Goal: Information Seeking & Learning: Learn about a topic

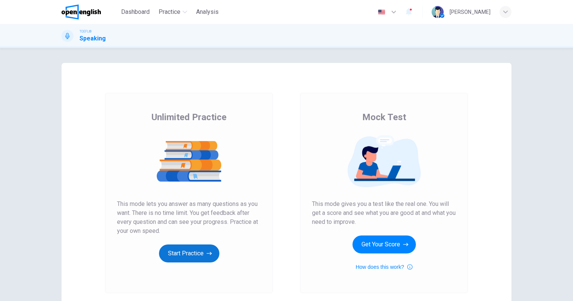
click at [184, 262] on button "Start Practice" at bounding box center [189, 254] width 60 height 18
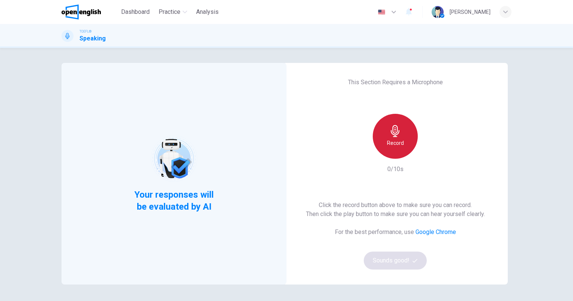
click at [389, 132] on icon "button" at bounding box center [395, 131] width 12 height 12
click at [386, 141] on div "Stop" at bounding box center [395, 136] width 45 height 45
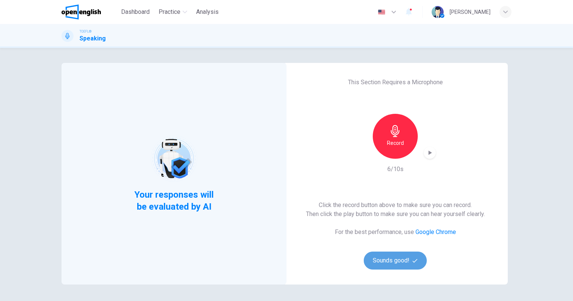
click at [398, 258] on button "Sounds good!" at bounding box center [395, 261] width 63 height 18
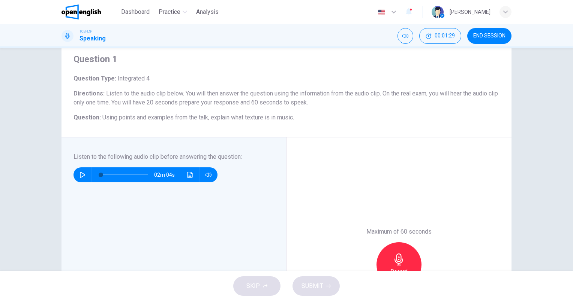
scroll to position [37, 0]
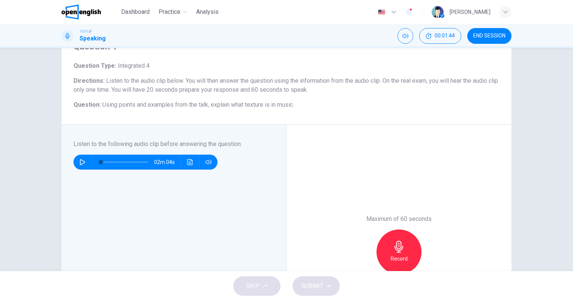
click at [80, 163] on icon "button" at bounding box center [82, 162] width 5 height 6
click at [424, 288] on div "SKIP SUBMIT" at bounding box center [286, 286] width 573 height 30
click at [81, 160] on icon "button" at bounding box center [82, 162] width 6 height 6
type input "*"
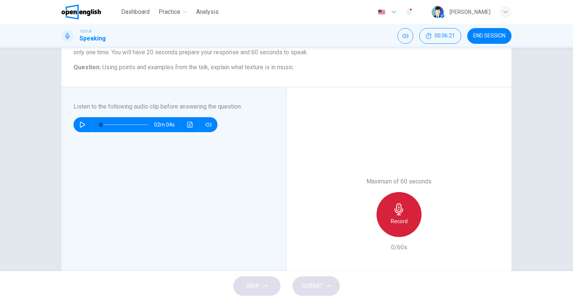
click at [400, 216] on div "Record" at bounding box center [398, 214] width 45 height 45
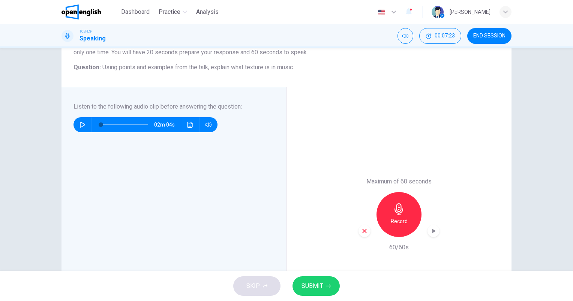
click at [307, 285] on span "SUBMIT" at bounding box center [312, 286] width 22 height 10
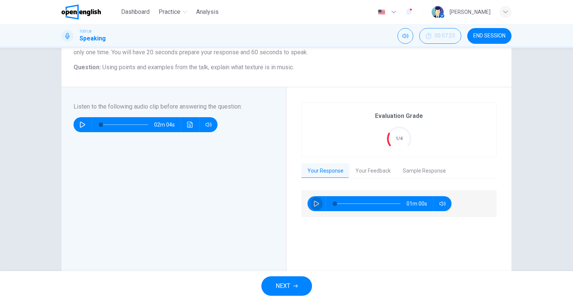
click at [313, 204] on icon "button" at bounding box center [316, 204] width 6 height 6
type input "*"
click at [380, 166] on button "Your Feedback" at bounding box center [372, 171] width 47 height 16
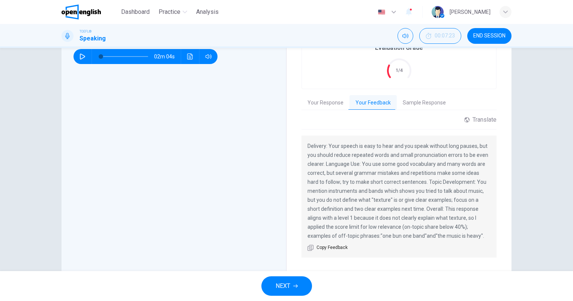
scroll to position [150, 0]
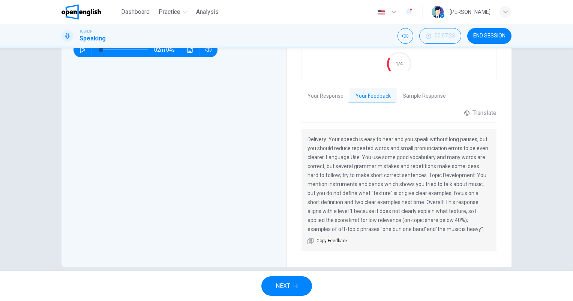
click at [417, 97] on button "Sample Response" at bounding box center [424, 96] width 55 height 16
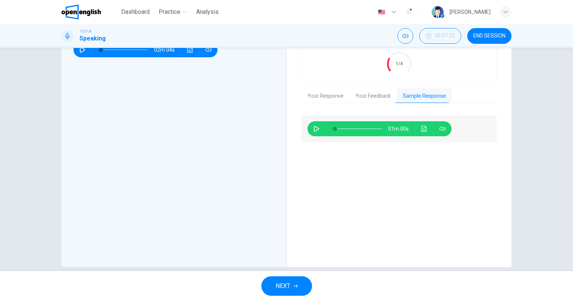
click at [314, 128] on icon "button" at bounding box center [316, 129] width 5 height 6
type input "*"
click at [283, 283] on span "NEXT" at bounding box center [282, 286] width 15 height 10
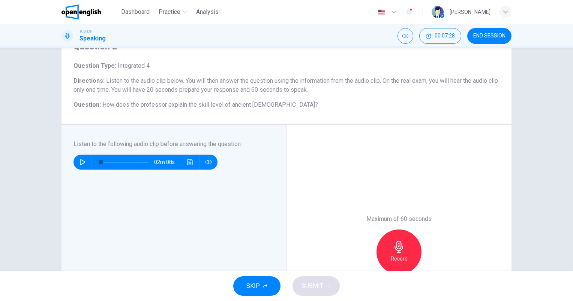
scroll to position [37, 0]
click at [81, 160] on icon "button" at bounding box center [82, 162] width 6 height 6
click at [82, 163] on icon "button" at bounding box center [82, 162] width 5 height 6
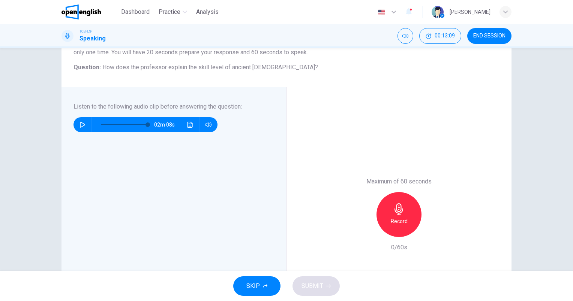
type input "*"
click at [400, 216] on div "Record" at bounding box center [398, 214] width 45 height 45
click at [312, 286] on span "SUBMIT" at bounding box center [312, 286] width 22 height 10
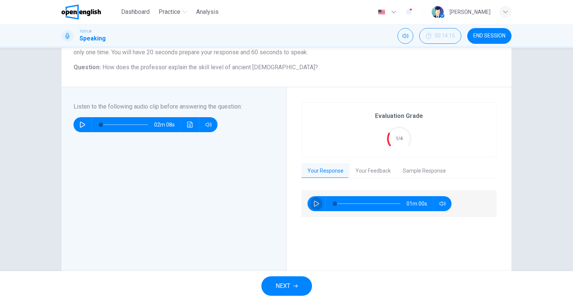
click at [316, 201] on icon "button" at bounding box center [316, 204] width 6 height 6
type input "*"
click at [370, 172] on button "Your Feedback" at bounding box center [372, 171] width 47 height 16
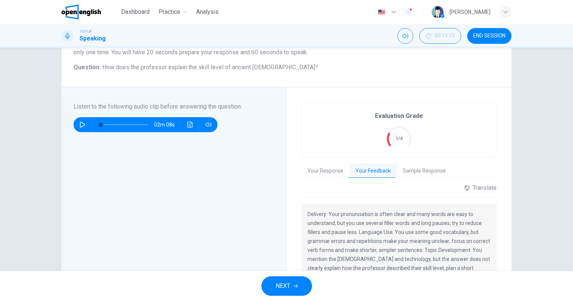
scroll to position [150, 0]
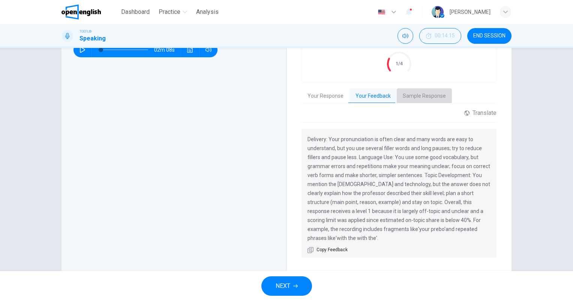
click at [425, 97] on button "Sample Response" at bounding box center [424, 96] width 55 height 16
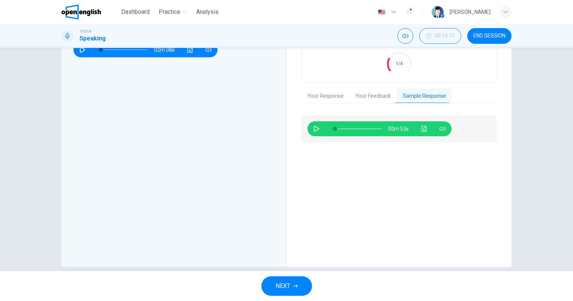
click at [319, 130] on button "button" at bounding box center [316, 128] width 12 height 15
type input "*"
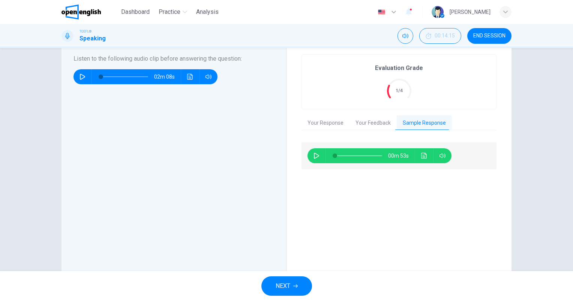
scroll to position [112, 0]
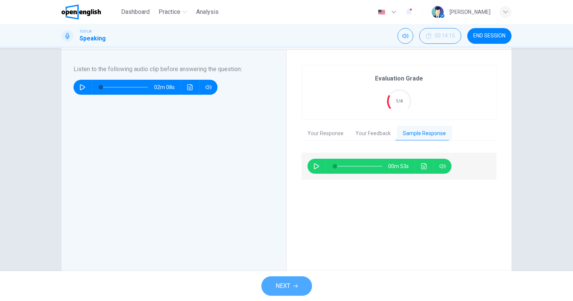
click at [286, 289] on span "NEXT" at bounding box center [282, 286] width 15 height 10
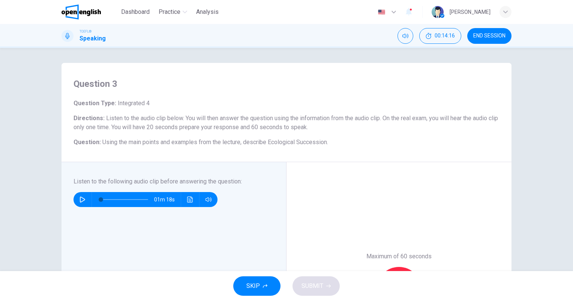
scroll to position [37, 0]
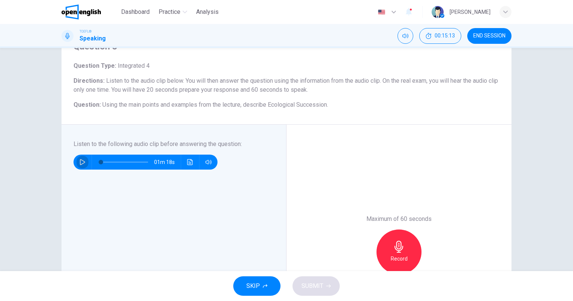
click at [80, 163] on icon "button" at bounding box center [82, 162] width 6 height 6
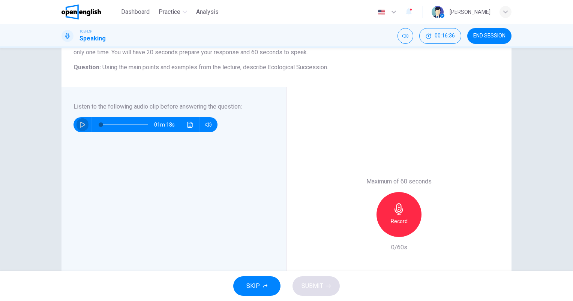
click at [79, 127] on icon "button" at bounding box center [82, 125] width 6 height 6
type input "*"
click at [406, 217] on div "Record" at bounding box center [398, 214] width 45 height 45
click at [322, 283] on span "SUBMIT" at bounding box center [312, 286] width 22 height 10
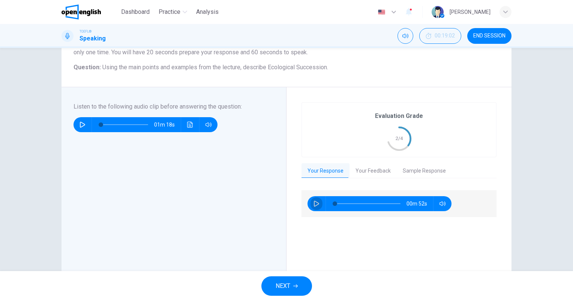
click at [315, 203] on icon "button" at bounding box center [316, 204] width 6 height 6
type input "*"
click at [367, 169] on button "Your Feedback" at bounding box center [372, 171] width 47 height 16
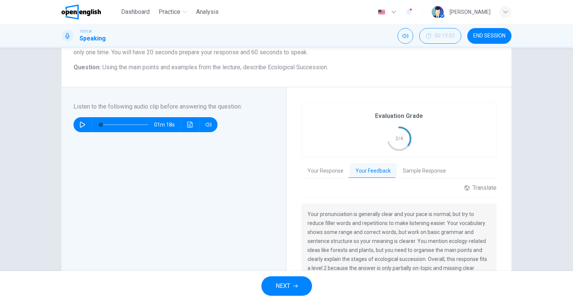
scroll to position [112, 0]
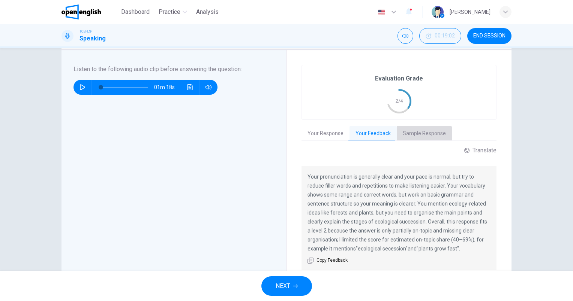
click at [423, 137] on button "Sample Response" at bounding box center [424, 134] width 55 height 16
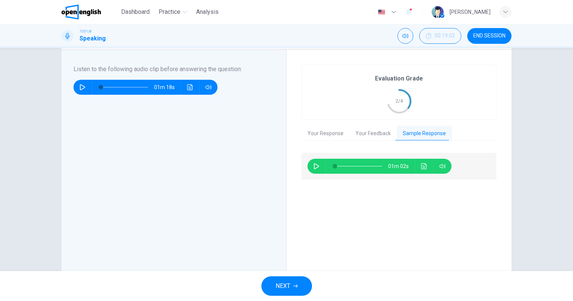
click at [315, 164] on icon "button" at bounding box center [316, 166] width 6 height 6
type input "*"
click at [292, 286] on button "NEXT" at bounding box center [286, 286] width 51 height 19
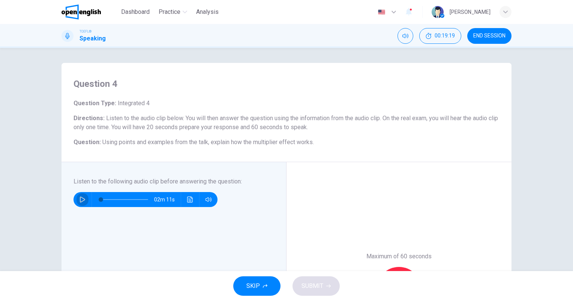
click at [77, 199] on button "button" at bounding box center [82, 199] width 12 height 15
click at [393, 183] on div "Maximum of 60 seconds Record 0/60s" at bounding box center [398, 289] width 225 height 255
click at [79, 197] on icon "button" at bounding box center [82, 200] width 6 height 6
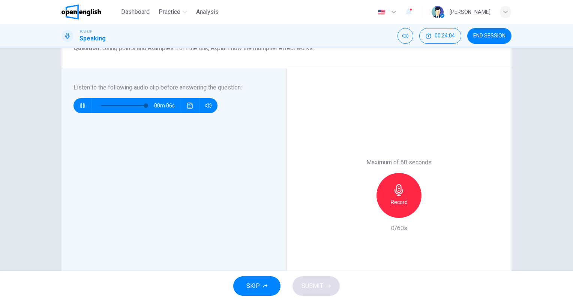
scroll to position [112, 0]
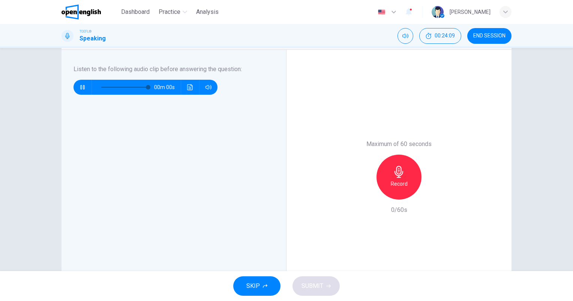
type input "*"
click at [394, 177] on icon "button" at bounding box center [399, 172] width 12 height 12
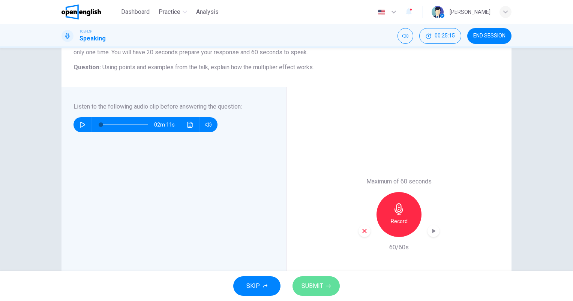
click at [312, 284] on span "SUBMIT" at bounding box center [312, 286] width 22 height 10
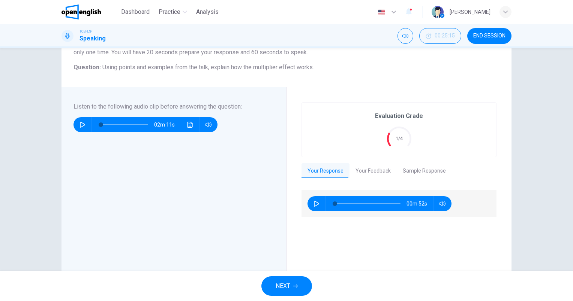
click at [313, 206] on icon "button" at bounding box center [316, 204] width 6 height 6
click at [439, 203] on icon "button" at bounding box center [442, 204] width 6 height 6
type input "**"
type input "***"
click at [440, 218] on span at bounding box center [441, 217] width 28 height 10
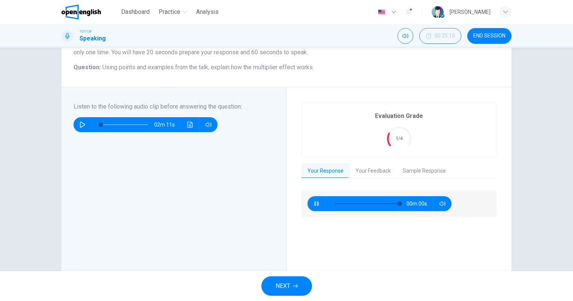
type input "*"
click at [361, 174] on button "Your Feedback" at bounding box center [372, 171] width 47 height 16
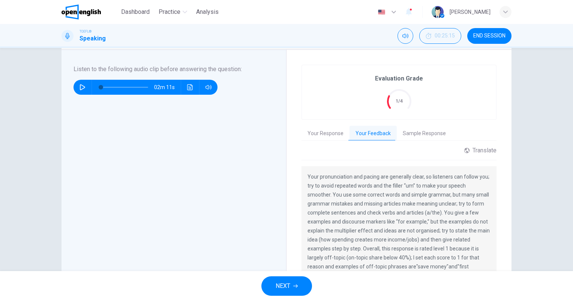
scroll to position [150, 0]
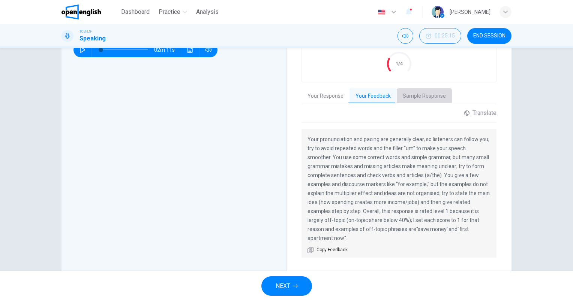
click at [412, 99] on button "Sample Response" at bounding box center [424, 96] width 55 height 16
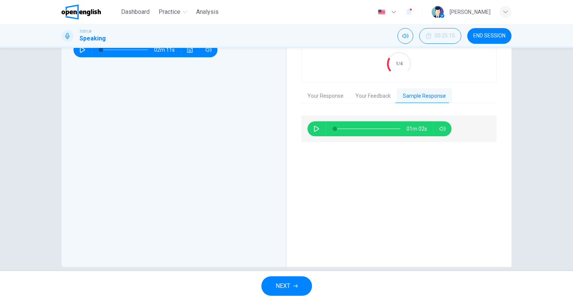
click at [317, 129] on icon "button" at bounding box center [316, 129] width 6 height 6
type input "*"
click at [293, 281] on button "NEXT" at bounding box center [286, 286] width 51 height 19
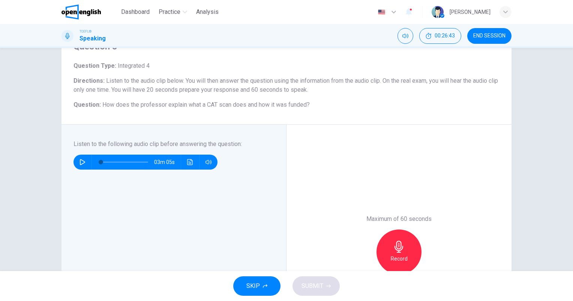
scroll to position [75, 0]
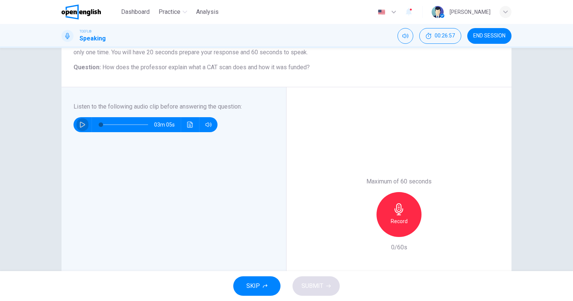
click at [79, 126] on icon "button" at bounding box center [82, 125] width 6 height 6
click at [80, 126] on icon "button" at bounding box center [82, 125] width 5 height 6
type input "*"
click at [404, 214] on div "Record" at bounding box center [398, 214] width 45 height 45
click at [309, 283] on span "SUBMIT" at bounding box center [312, 286] width 22 height 10
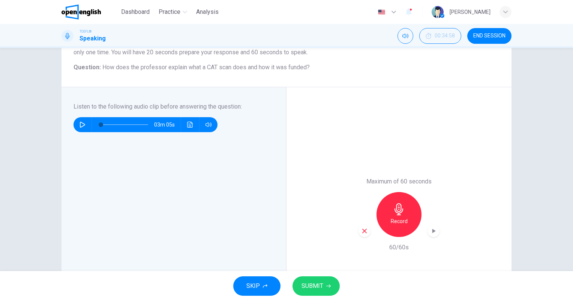
click at [318, 285] on span "SUBMIT" at bounding box center [312, 286] width 22 height 10
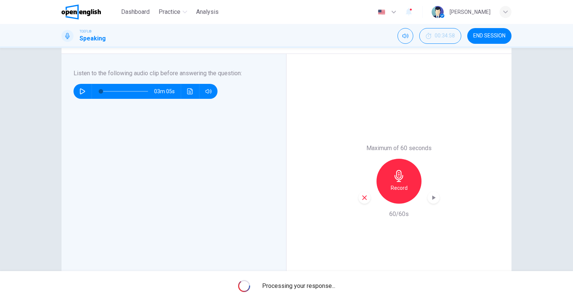
scroll to position [112, 0]
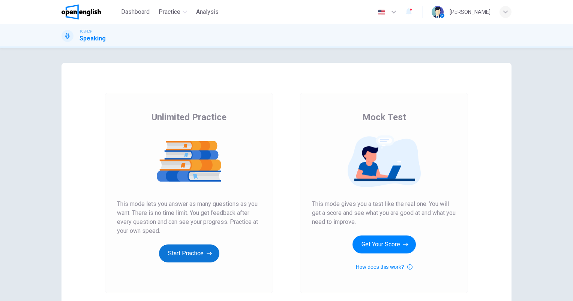
click at [184, 247] on button "Start Practice" at bounding box center [189, 254] width 60 height 18
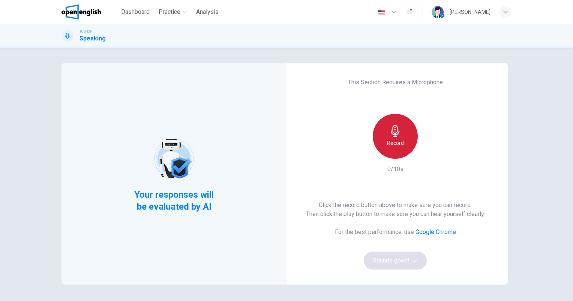
click at [384, 136] on div "Record" at bounding box center [395, 136] width 45 height 45
click at [392, 135] on icon "button" at bounding box center [395, 131] width 9 height 12
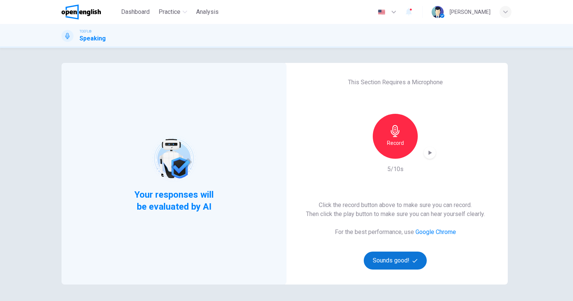
click at [388, 262] on button "Sounds good!" at bounding box center [395, 261] width 63 height 18
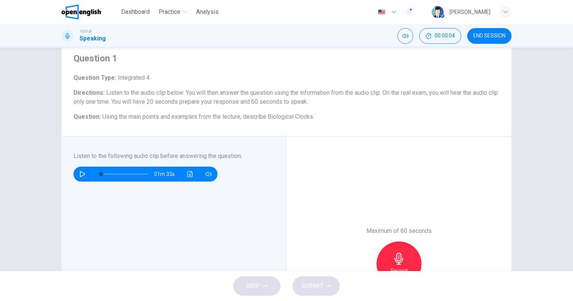
scroll to position [37, 0]
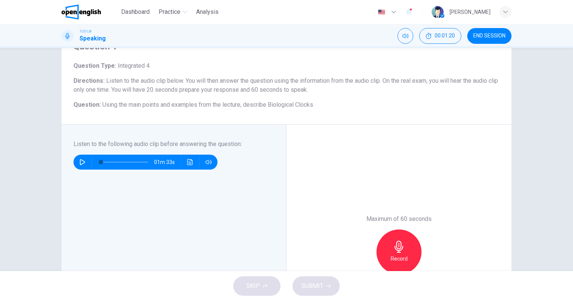
click at [81, 161] on icon "button" at bounding box center [82, 162] width 6 height 6
click at [80, 163] on icon "button" at bounding box center [82, 162] width 5 height 6
type input "*"
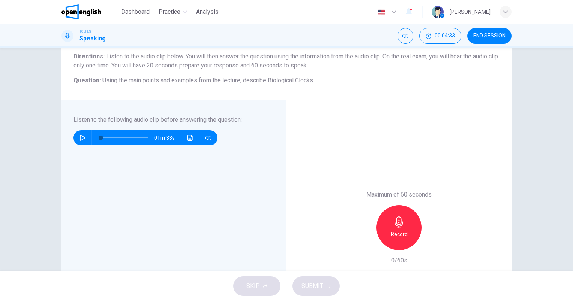
scroll to position [75, 0]
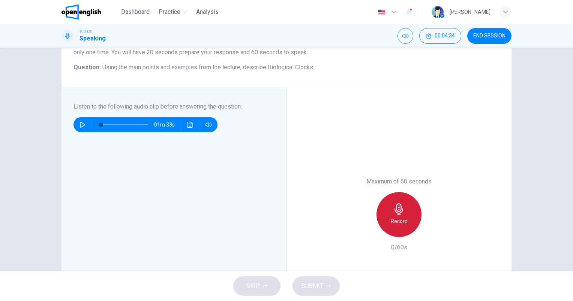
click at [397, 214] on icon "button" at bounding box center [398, 210] width 9 height 12
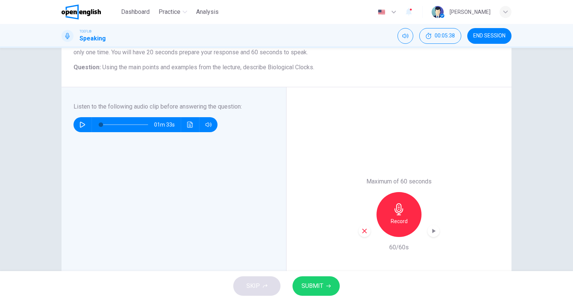
click at [316, 284] on span "SUBMIT" at bounding box center [312, 286] width 22 height 10
click at [321, 283] on span "SUBMIT" at bounding box center [312, 286] width 22 height 10
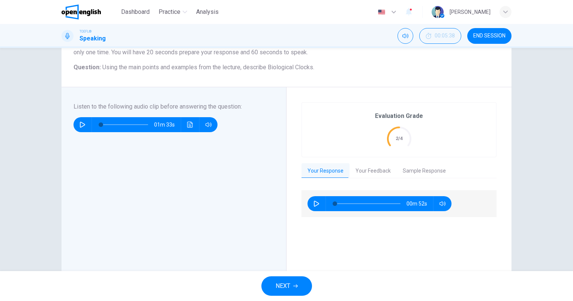
click at [313, 204] on icon "button" at bounding box center [316, 204] width 6 height 6
type input "*"
type input "***"
click at [441, 216] on span at bounding box center [441, 217] width 28 height 10
type input "*"
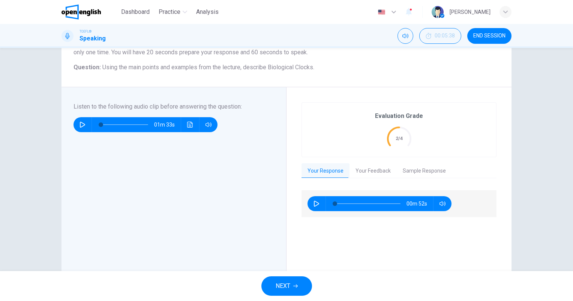
click at [378, 173] on button "Your Feedback" at bounding box center [372, 171] width 47 height 16
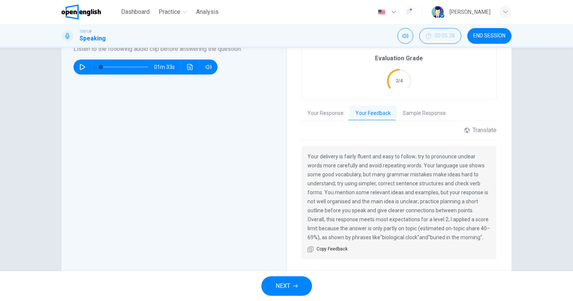
scroll to position [150, 0]
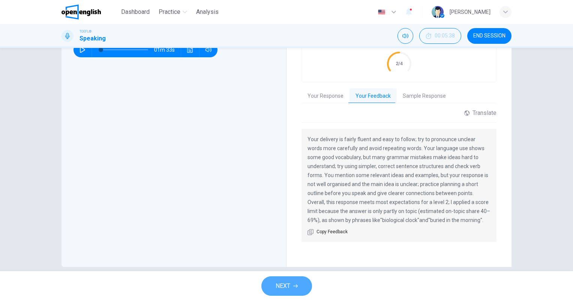
click at [301, 288] on button "NEXT" at bounding box center [286, 286] width 51 height 19
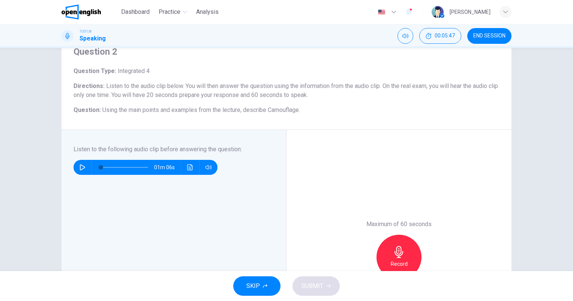
scroll to position [75, 0]
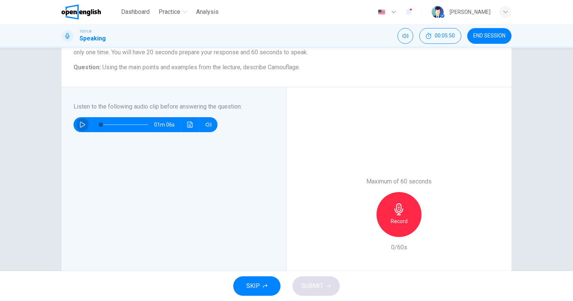
click at [77, 121] on button "button" at bounding box center [82, 124] width 12 height 15
type input "*"
click at [391, 216] on div "Record" at bounding box center [398, 214] width 45 height 45
click at [315, 286] on span "SUBMIT" at bounding box center [312, 286] width 22 height 10
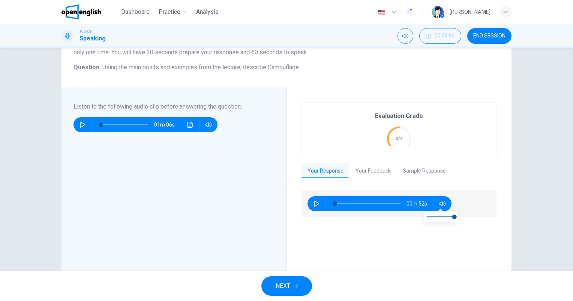
type input "***"
click at [444, 216] on span at bounding box center [441, 217] width 28 height 10
click at [315, 205] on icon "button" at bounding box center [316, 204] width 6 height 6
type input "*"
click at [358, 168] on button "Your Feedback" at bounding box center [372, 171] width 47 height 16
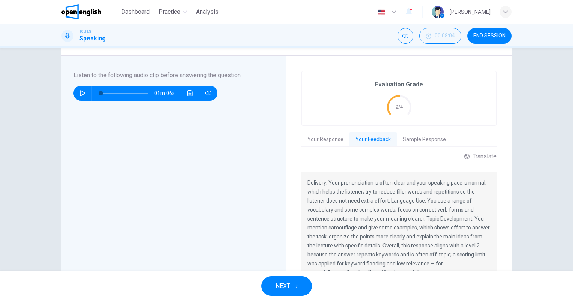
scroll to position [150, 0]
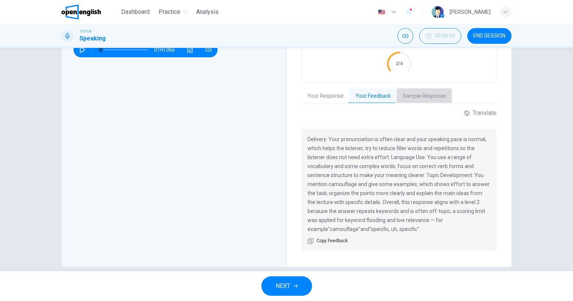
click at [435, 94] on button "Sample Response" at bounding box center [424, 96] width 55 height 16
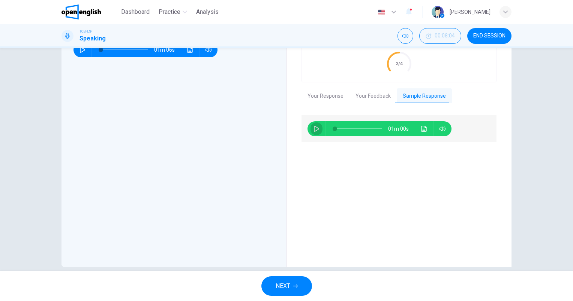
click at [316, 128] on icon "button" at bounding box center [316, 129] width 6 height 6
type input "*"
click at [288, 287] on span "NEXT" at bounding box center [282, 286] width 15 height 10
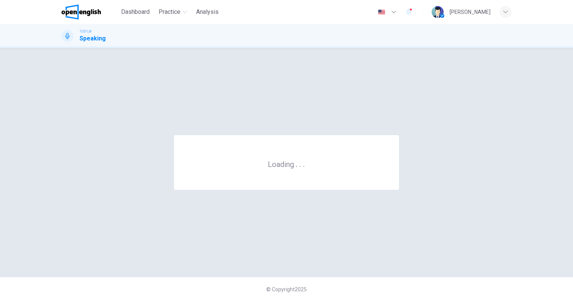
scroll to position [0, 0]
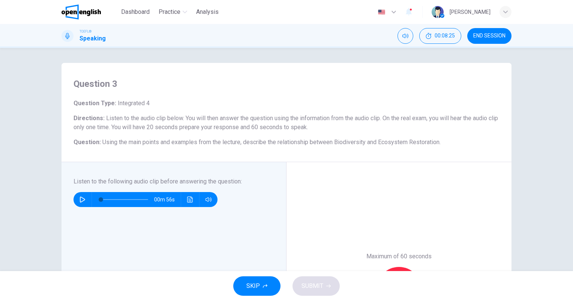
click at [80, 199] on icon "button" at bounding box center [82, 200] width 5 height 6
click at [82, 200] on icon "button" at bounding box center [82, 200] width 5 height 6
type input "*"
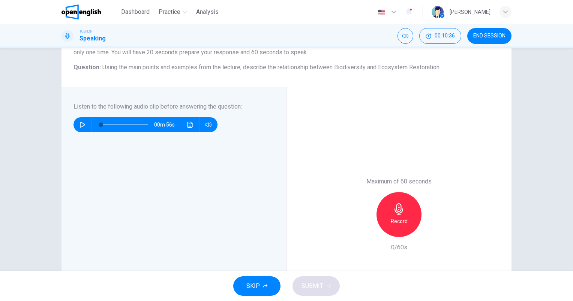
click at [408, 204] on div "Record" at bounding box center [398, 214] width 45 height 45
click at [309, 284] on span "SUBMIT" at bounding box center [312, 286] width 22 height 10
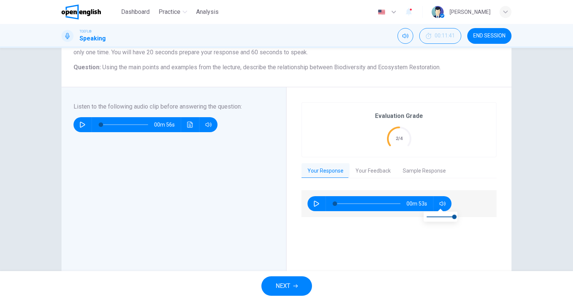
type input "***"
click at [439, 217] on span at bounding box center [441, 217] width 28 height 10
click at [314, 205] on icon "button" at bounding box center [316, 204] width 5 height 6
type input "*"
click at [380, 173] on button "Your Feedback" at bounding box center [372, 171] width 47 height 16
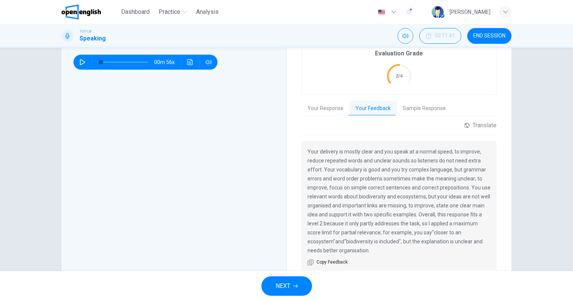
scroll to position [167, 0]
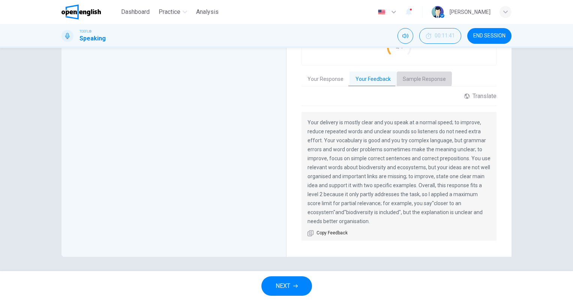
click at [410, 78] on button "Sample Response" at bounding box center [424, 80] width 55 height 16
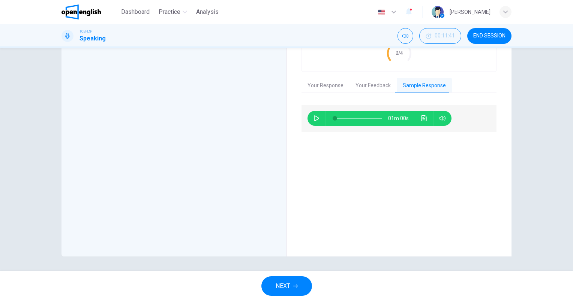
click at [315, 118] on icon "button" at bounding box center [316, 118] width 6 height 6
type input "*"
click at [289, 286] on span "NEXT" at bounding box center [282, 286] width 15 height 10
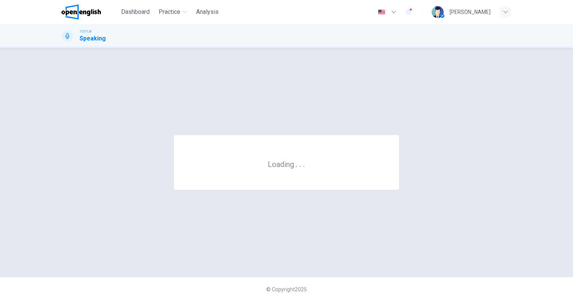
scroll to position [0, 0]
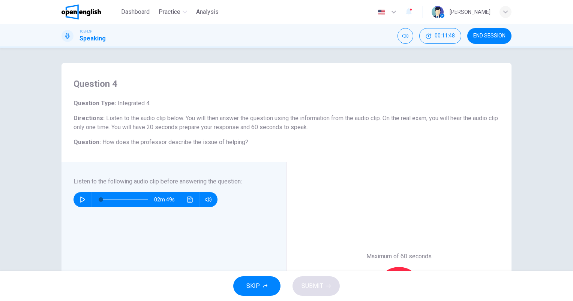
click at [82, 198] on icon "button" at bounding box center [82, 200] width 6 height 6
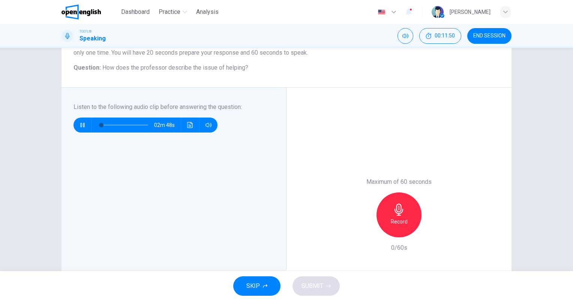
scroll to position [75, 0]
click at [81, 123] on icon "button" at bounding box center [82, 125] width 5 height 6
type input "*"
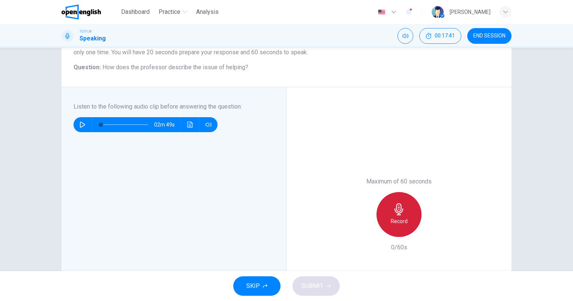
click at [394, 215] on icon "button" at bounding box center [399, 210] width 12 height 12
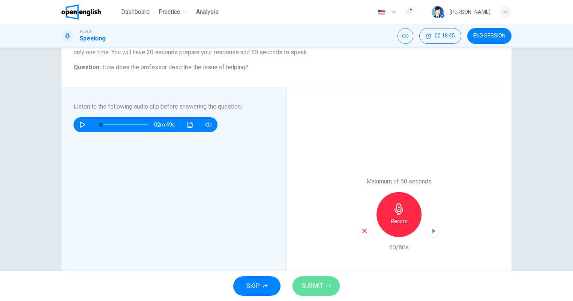
click at [317, 283] on span "SUBMIT" at bounding box center [312, 286] width 22 height 10
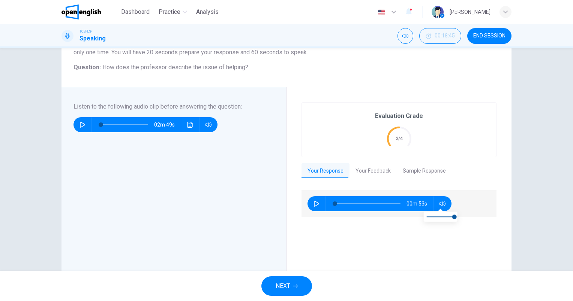
type input "***"
click at [437, 216] on span at bounding box center [441, 217] width 28 height 10
click at [314, 201] on icon "button" at bounding box center [316, 204] width 6 height 6
type input "*"
click at [370, 171] on button "Your Feedback" at bounding box center [372, 171] width 47 height 16
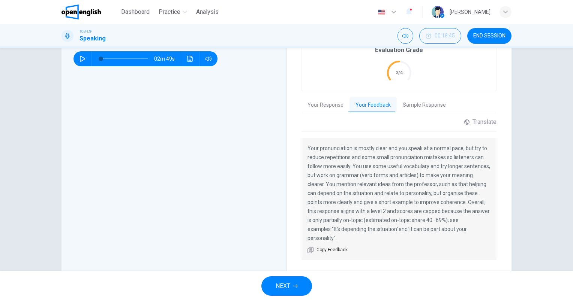
scroll to position [160, 0]
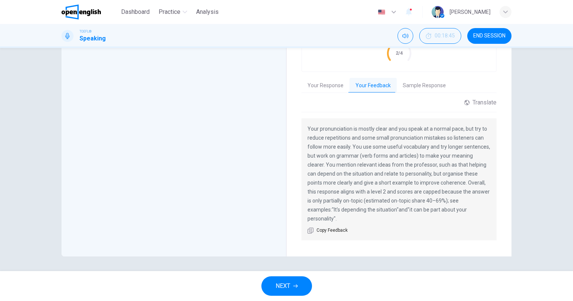
click at [414, 84] on button "Sample Response" at bounding box center [424, 86] width 55 height 16
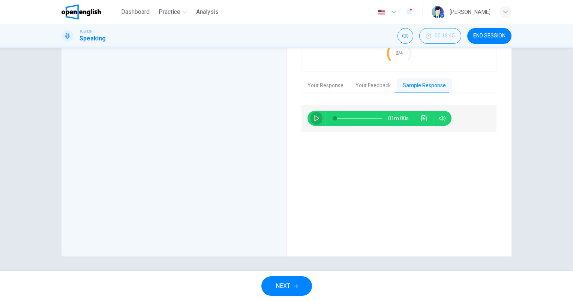
click at [315, 118] on icon "button" at bounding box center [316, 118] width 6 height 6
type input "*"
click at [286, 290] on span "NEXT" at bounding box center [282, 286] width 15 height 10
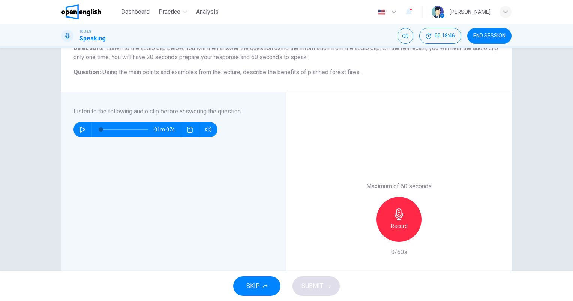
scroll to position [75, 0]
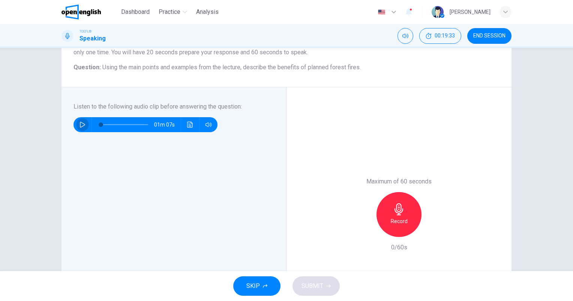
click at [79, 123] on icon "button" at bounding box center [82, 125] width 6 height 6
click at [80, 126] on icon "button" at bounding box center [82, 125] width 5 height 6
type input "*"
click at [406, 223] on div "Record" at bounding box center [398, 214] width 45 height 45
click at [323, 284] on button "SUBMIT" at bounding box center [315, 286] width 47 height 19
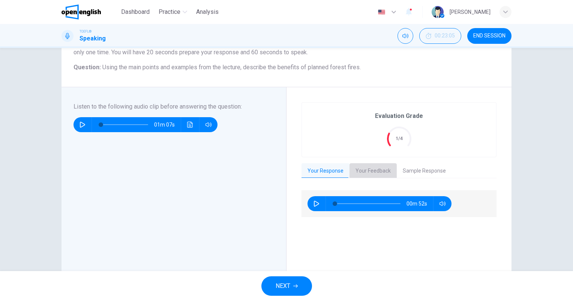
click at [378, 168] on button "Your Feedback" at bounding box center [372, 171] width 47 height 16
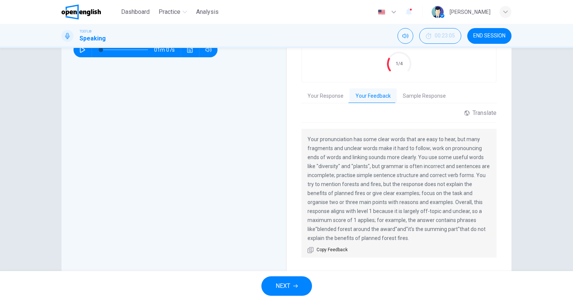
scroll to position [2, 0]
click at [420, 101] on button "Sample Response" at bounding box center [424, 96] width 55 height 16
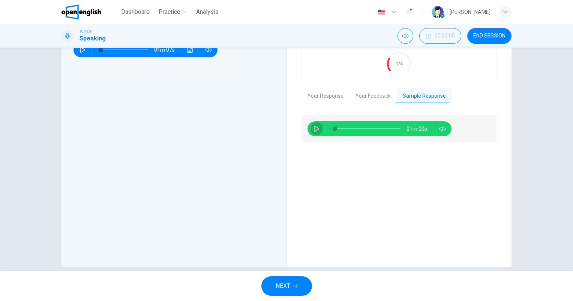
click at [315, 128] on icon "button" at bounding box center [316, 129] width 5 height 6
type input "*"
click at [284, 281] on span "NEXT" at bounding box center [282, 286] width 15 height 10
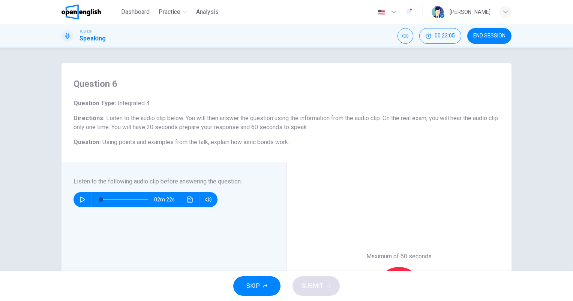
scroll to position [37, 0]
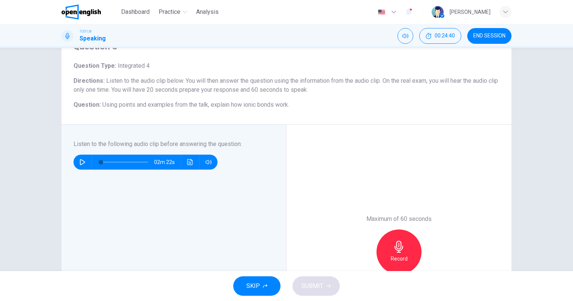
click at [81, 162] on icon "button" at bounding box center [82, 162] width 6 height 6
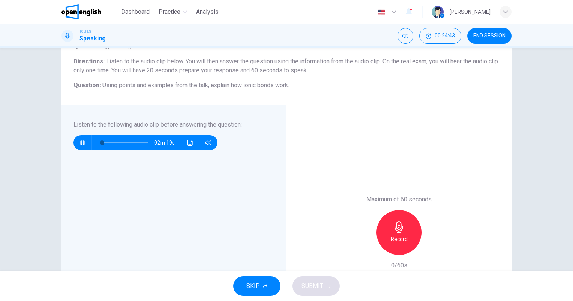
scroll to position [75, 0]
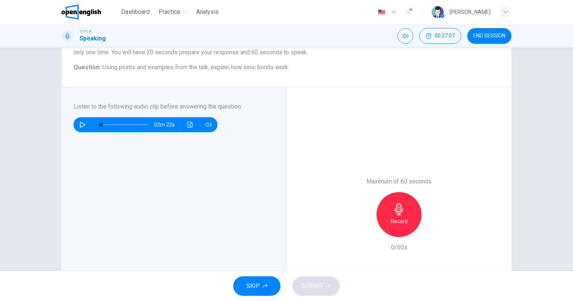
click at [78, 121] on button "button" at bounding box center [82, 124] width 12 height 15
type input "*"
click at [401, 211] on icon "button" at bounding box center [399, 210] width 12 height 12
click at [320, 285] on span "SUBMIT" at bounding box center [312, 286] width 22 height 10
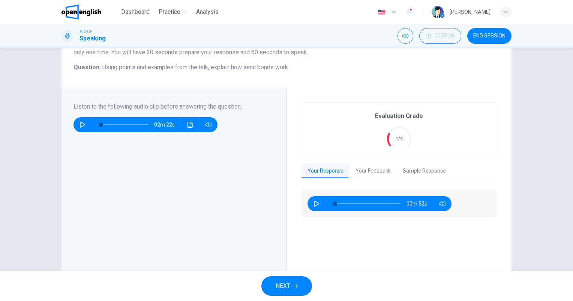
click at [366, 173] on button "Your Feedback" at bounding box center [372, 171] width 47 height 16
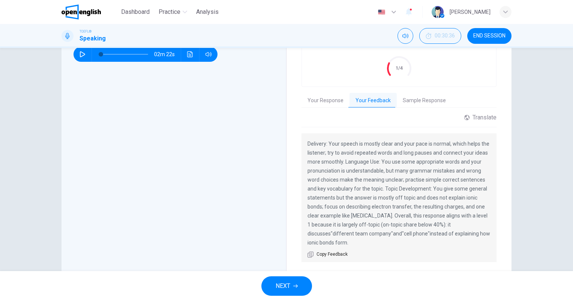
scroll to position [150, 0]
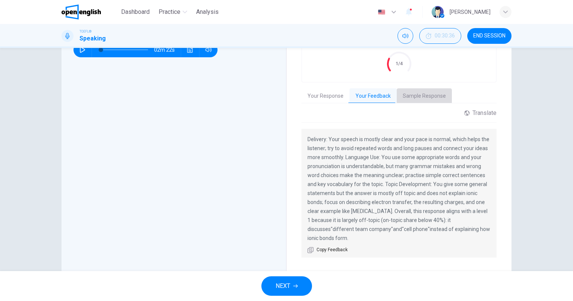
click at [418, 98] on button "Sample Response" at bounding box center [424, 96] width 55 height 16
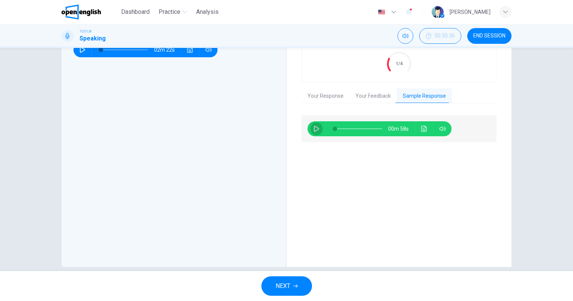
click at [313, 129] on icon "button" at bounding box center [316, 129] width 6 height 6
type input "*"
click at [296, 285] on icon "button" at bounding box center [295, 286] width 4 height 4
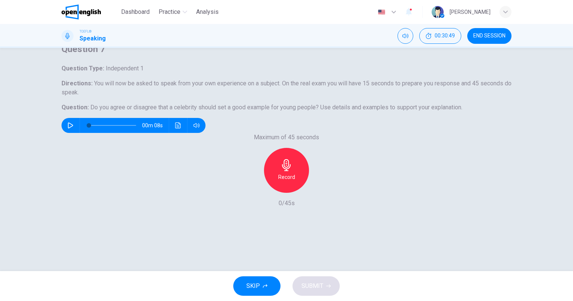
scroll to position [37, 0]
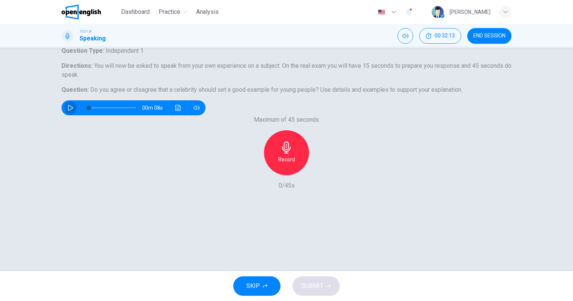
click at [73, 111] on icon "button" at bounding box center [70, 108] width 6 height 6
type input "*"
click at [286, 154] on icon "button" at bounding box center [286, 148] width 9 height 12
click at [306, 285] on span "SUBMIT" at bounding box center [312, 286] width 22 height 10
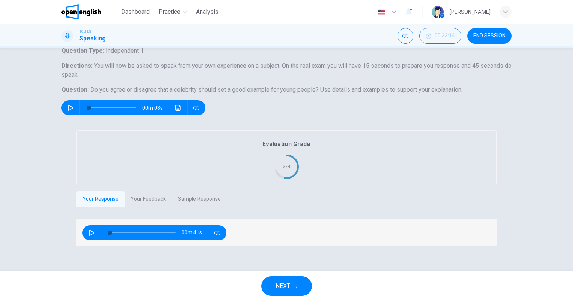
scroll to position [75, 0]
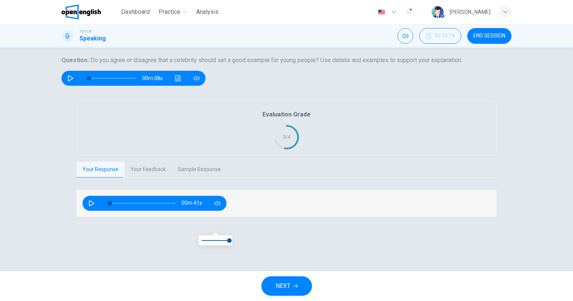
type input "***"
click at [214, 241] on span at bounding box center [216, 240] width 28 height 10
click at [91, 207] on icon "button" at bounding box center [91, 204] width 6 height 6
type input "*"
click at [152, 178] on button "Your Feedback" at bounding box center [147, 170] width 47 height 16
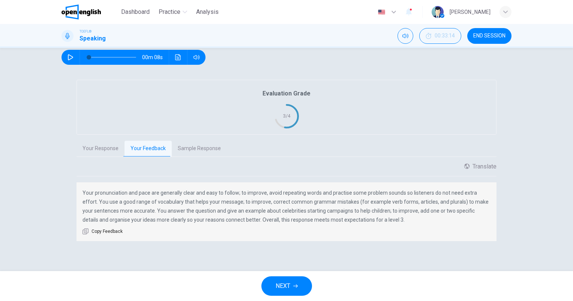
scroll to position [121, 0]
click at [189, 147] on button "Sample Response" at bounding box center [199, 149] width 55 height 16
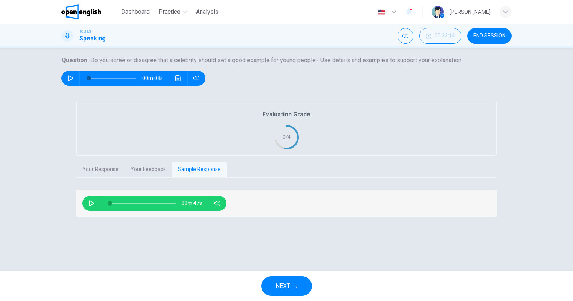
scroll to position [75, 0]
click at [88, 207] on icon "button" at bounding box center [91, 204] width 6 height 6
type input "*"
click at [293, 288] on icon "button" at bounding box center [295, 286] width 4 height 4
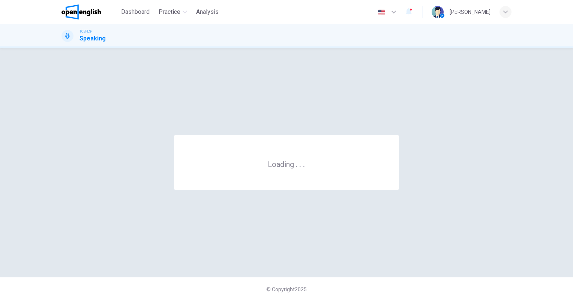
scroll to position [0, 0]
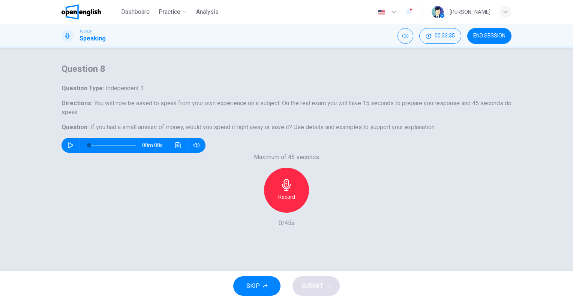
click at [76, 153] on button "button" at bounding box center [70, 145] width 12 height 15
type input "*"
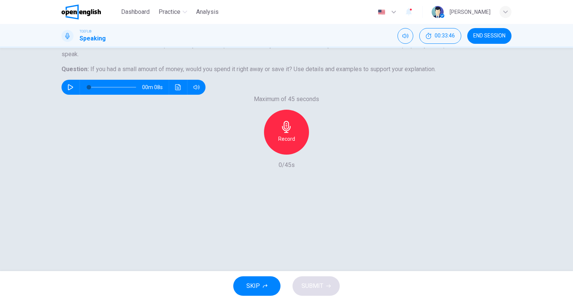
scroll to position [67, 0]
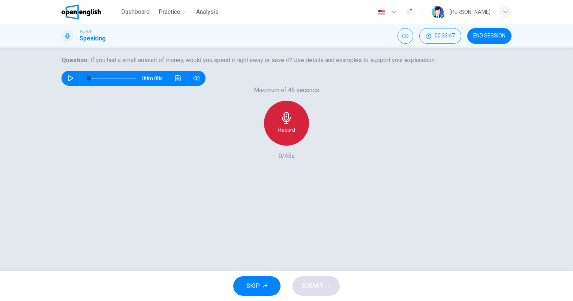
click at [284, 146] on div "Record" at bounding box center [286, 123] width 45 height 45
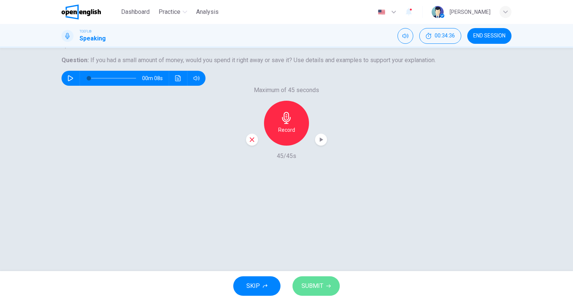
click at [313, 287] on span "SUBMIT" at bounding box center [312, 286] width 22 height 10
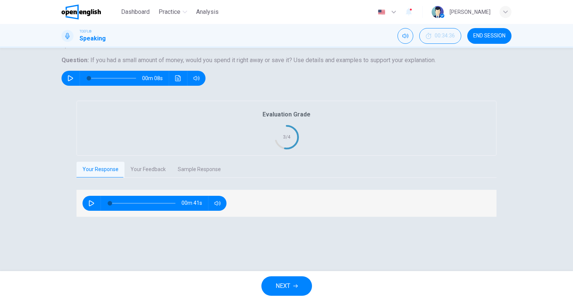
click at [89, 207] on icon "button" at bounding box center [91, 204] width 5 height 6
type input "*"
type input "***"
click at [210, 247] on span at bounding box center [216, 248] width 28 height 10
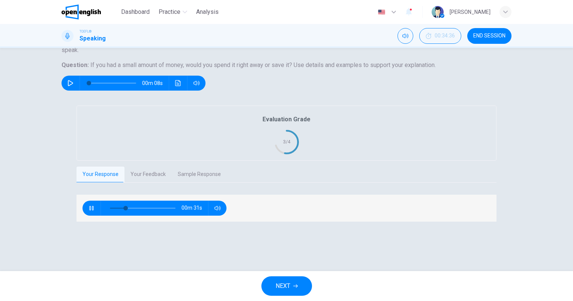
scroll to position [75, 0]
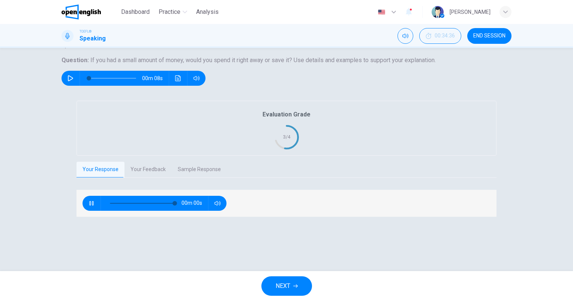
type input "*"
click at [155, 178] on button "Your Feedback" at bounding box center [147, 170] width 47 height 16
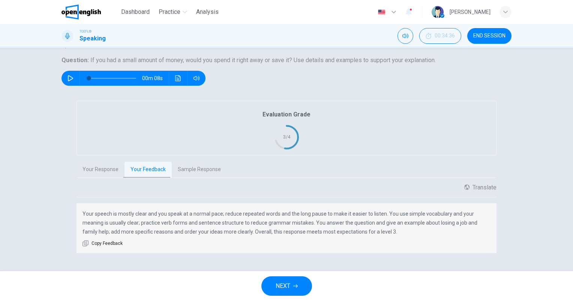
scroll to position [112, 0]
click at [219, 162] on button "Sample Response" at bounding box center [199, 170] width 55 height 16
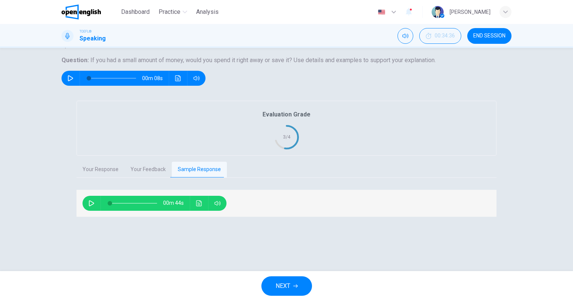
scroll to position [75, 0]
click at [92, 207] on icon "button" at bounding box center [91, 204] width 6 height 6
type input "*"
click at [289, 286] on span "NEXT" at bounding box center [282, 286] width 15 height 10
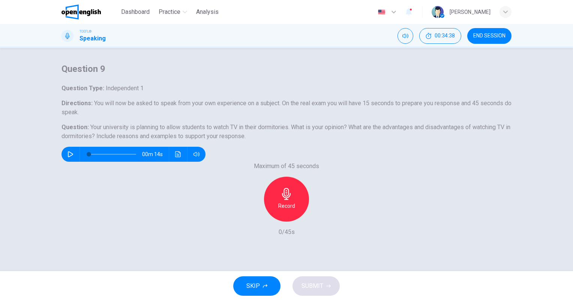
scroll to position [37, 0]
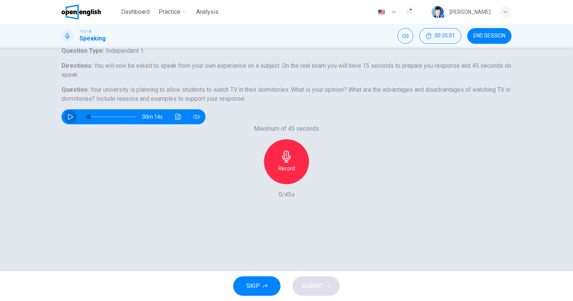
click at [73, 120] on icon "button" at bounding box center [70, 117] width 5 height 6
type input "*"
click at [287, 163] on icon "button" at bounding box center [286, 157] width 12 height 12
click at [312, 287] on span "SUBMIT" at bounding box center [312, 286] width 22 height 10
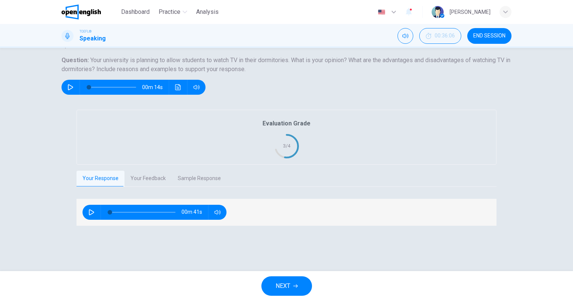
scroll to position [84, 0]
click at [154, 187] on button "Your Feedback" at bounding box center [147, 179] width 47 height 16
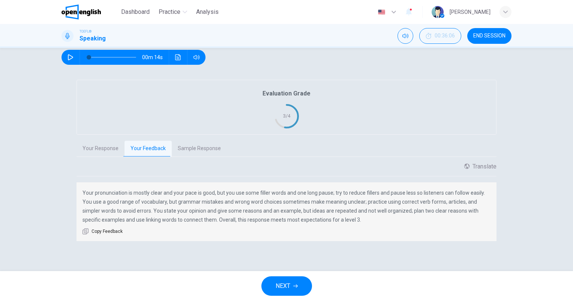
scroll to position [130, 0]
click at [190, 150] on button "Sample Response" at bounding box center [199, 149] width 55 height 16
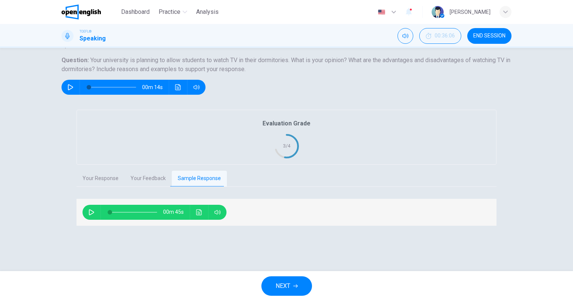
scroll to position [84, 0]
click at [86, 220] on button "button" at bounding box center [91, 212] width 12 height 15
type input "*"
click at [282, 288] on span "NEXT" at bounding box center [282, 286] width 15 height 10
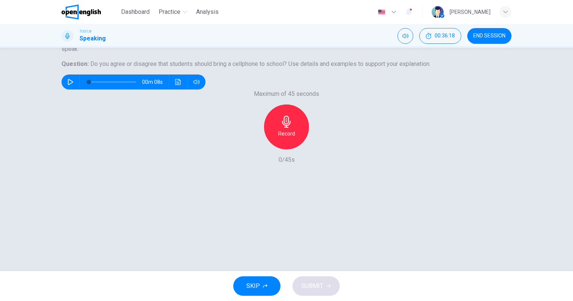
scroll to position [67, 0]
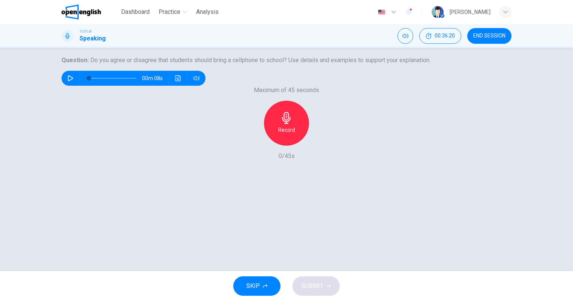
click at [283, 124] on icon "button" at bounding box center [286, 118] width 12 height 12
click at [324, 287] on button "SUBMIT" at bounding box center [315, 286] width 47 height 19
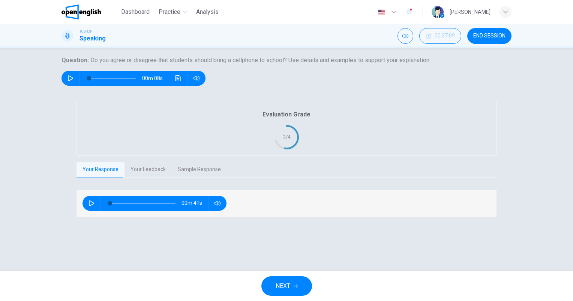
click at [495, 36] on span "END SESSION" at bounding box center [489, 36] width 32 height 6
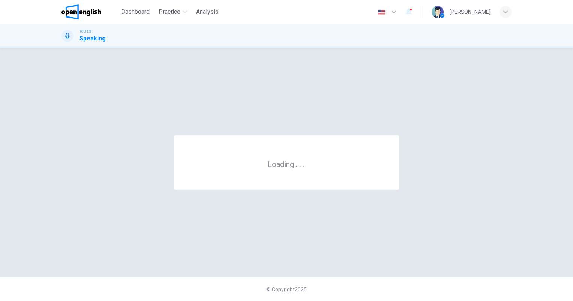
scroll to position [0, 0]
